Goal: Information Seeking & Learning: Learn about a topic

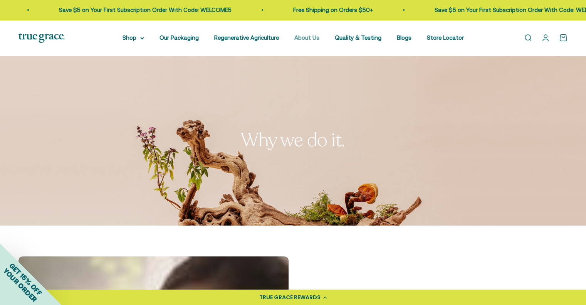
click at [306, 36] on link "About Us" at bounding box center [306, 37] width 25 height 7
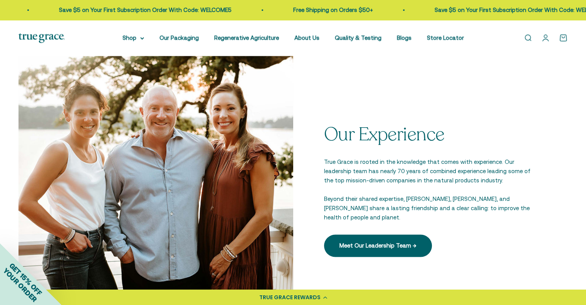
scroll to position [1060, 0]
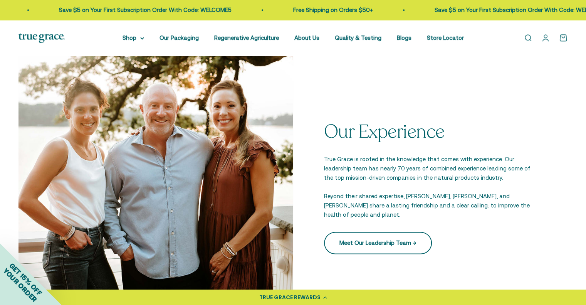
click at [413, 240] on link "Meet Our Leadership Team →" at bounding box center [378, 243] width 108 height 22
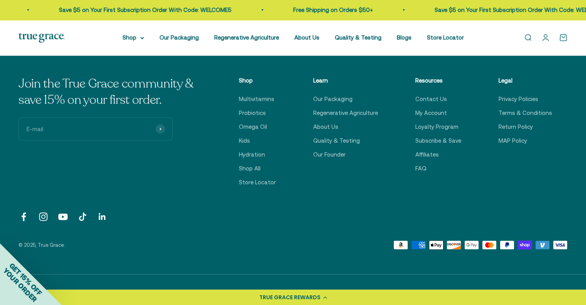
scroll to position [1563, 0]
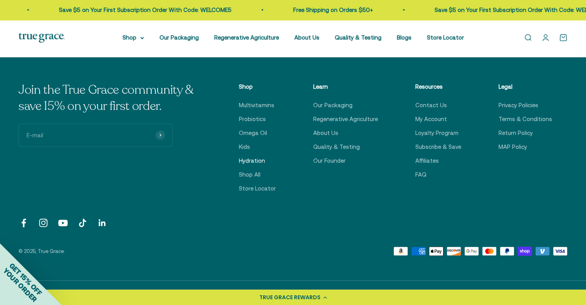
click at [252, 162] on link "Hydration" at bounding box center [252, 160] width 26 height 9
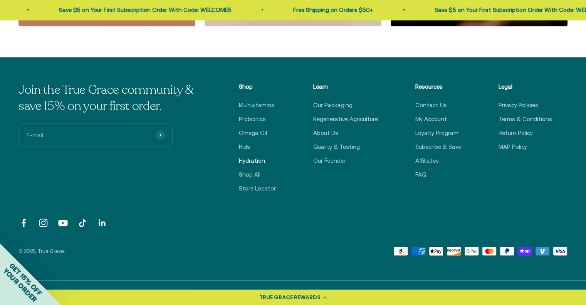
scroll to position [1558, 0]
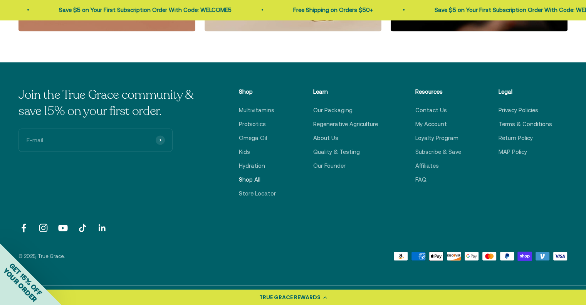
click at [257, 180] on link "Shop All" at bounding box center [250, 179] width 22 height 9
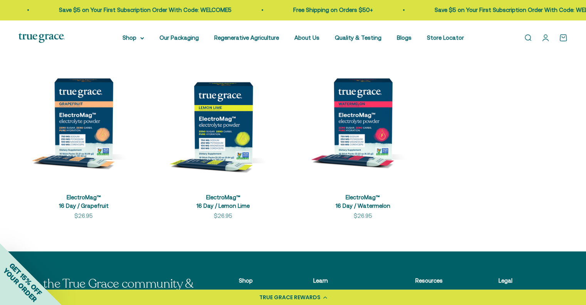
scroll to position [175, 0]
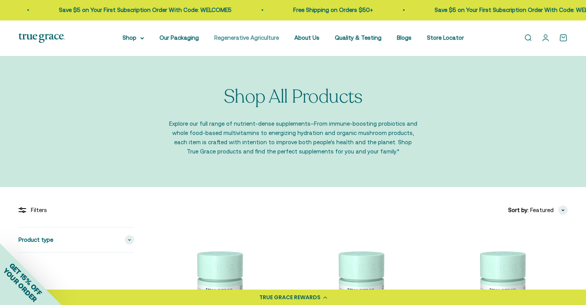
click at [233, 39] on link "Regenerative Agriculture" at bounding box center [246, 37] width 65 height 7
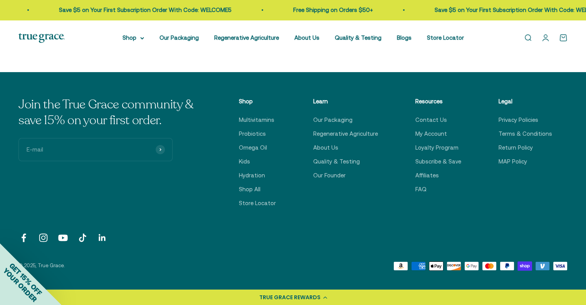
scroll to position [3009, 0]
